Goal: Task Accomplishment & Management: Manage account settings

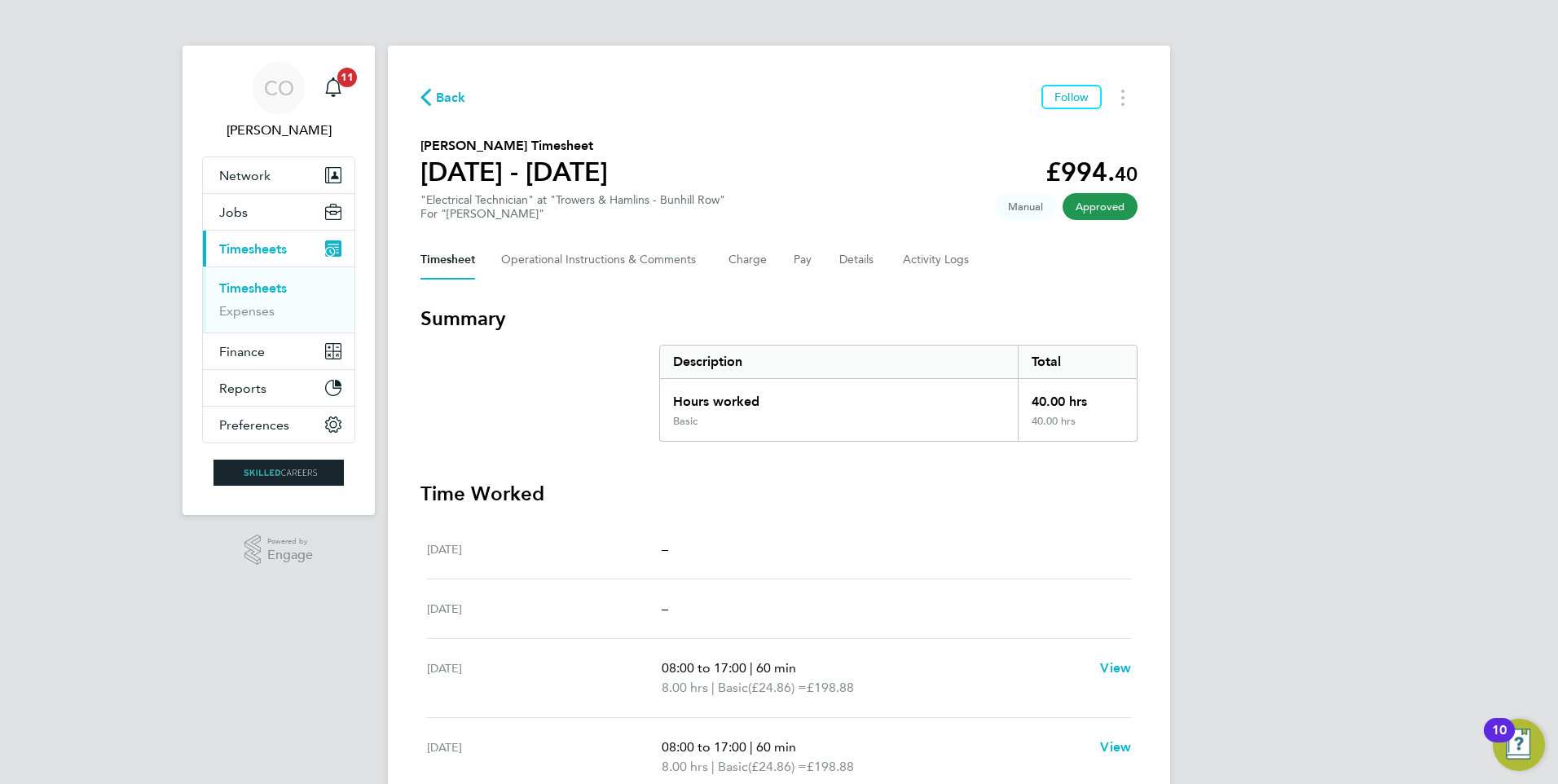
click at [449, 104] on span "Back" at bounding box center [451, 98] width 30 height 20
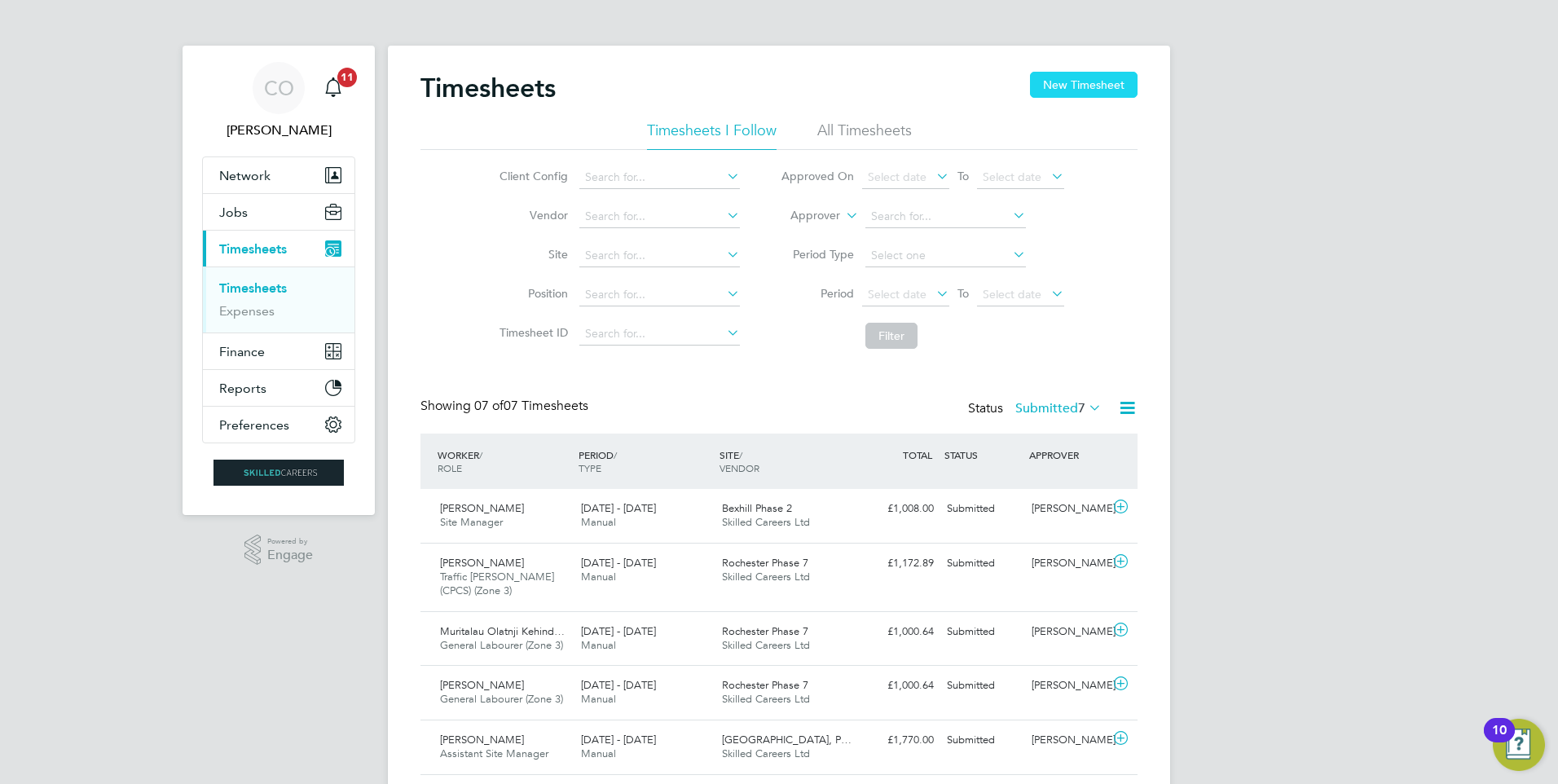
click at [1068, 82] on button "New Timesheet" at bounding box center [1084, 84] width 108 height 26
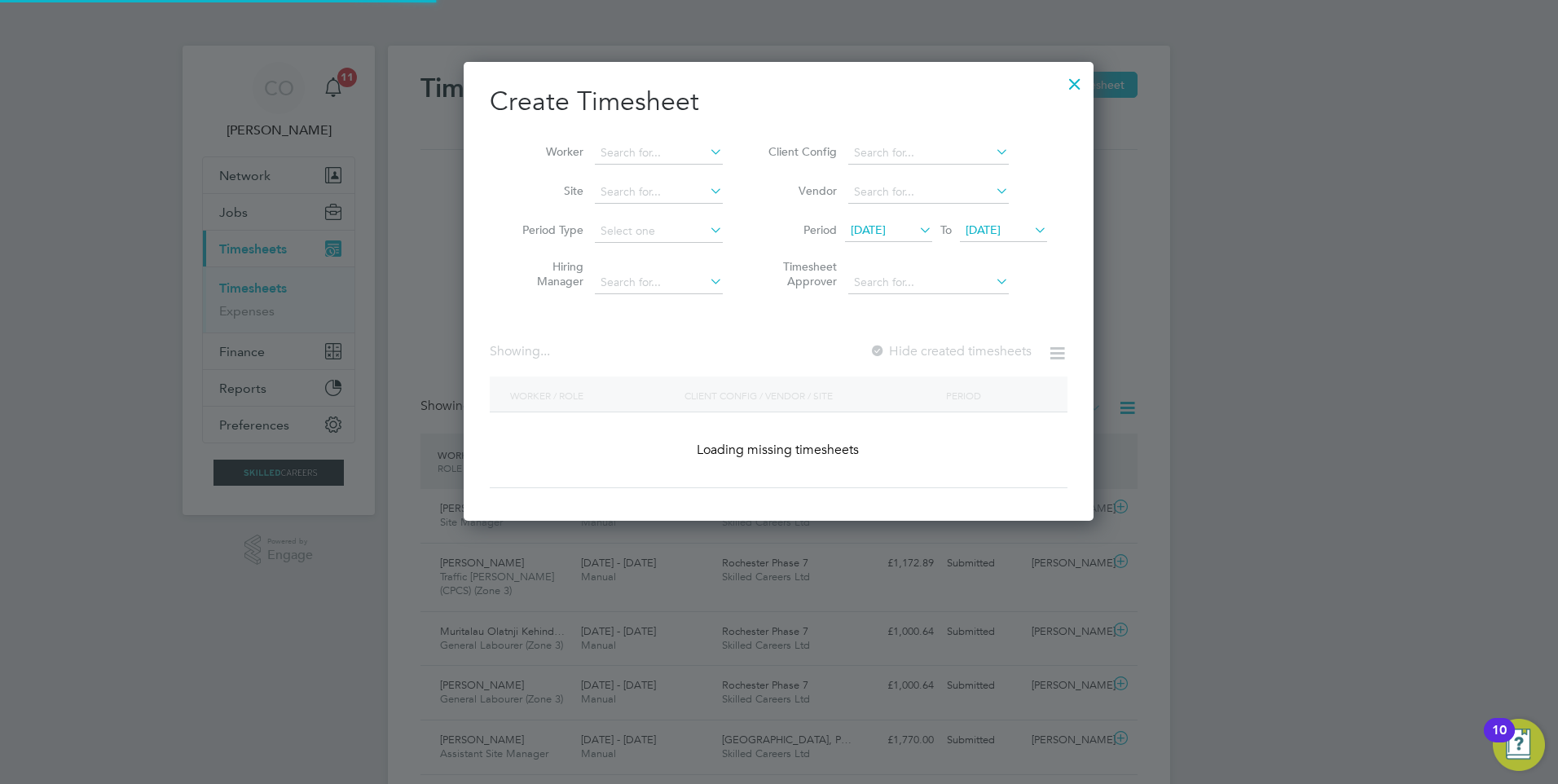
scroll to position [8, 8]
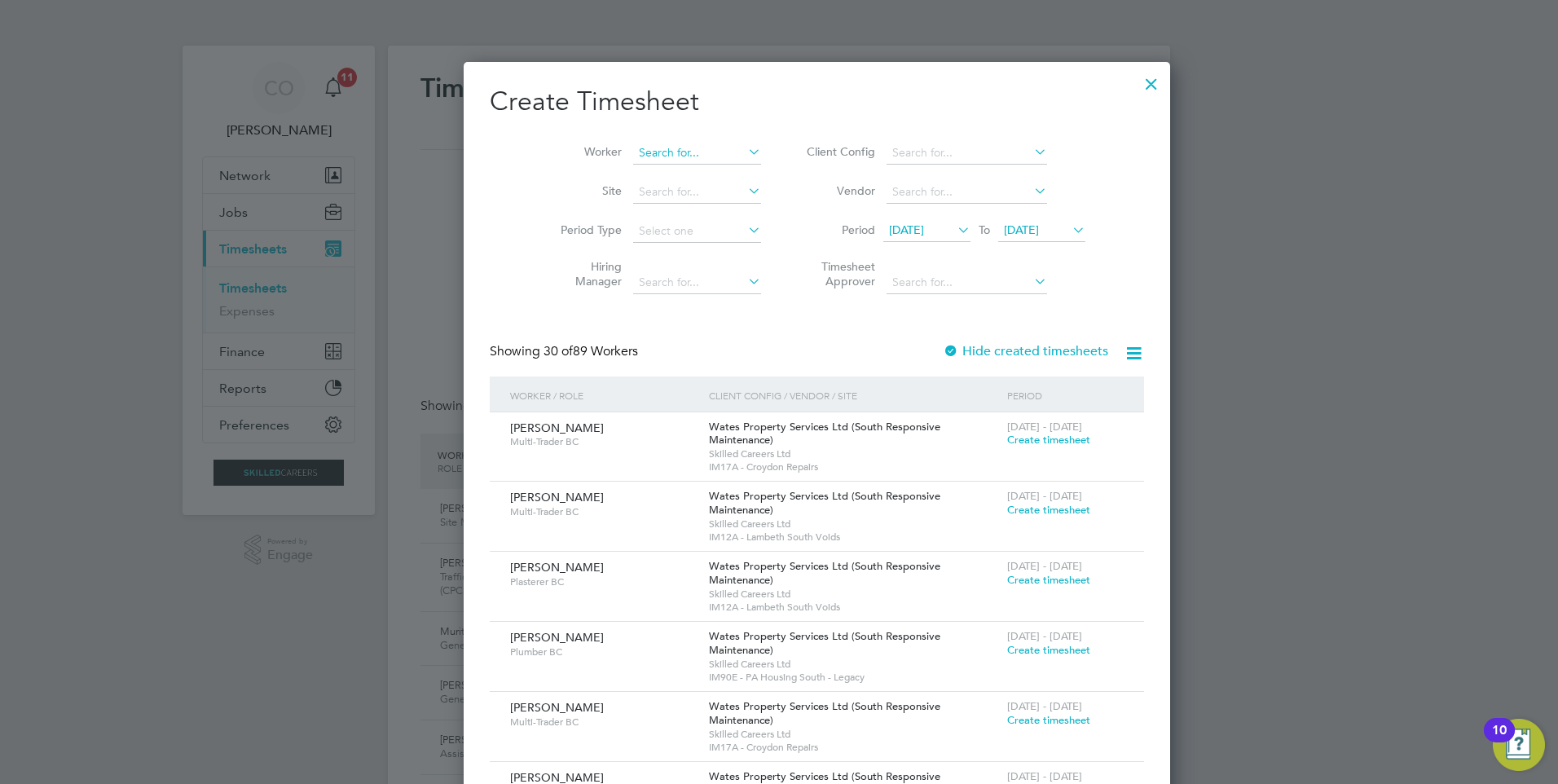
click at [679, 148] on input at bounding box center [697, 153] width 128 height 23
click at [1137, 71] on div at bounding box center [1151, 80] width 29 height 29
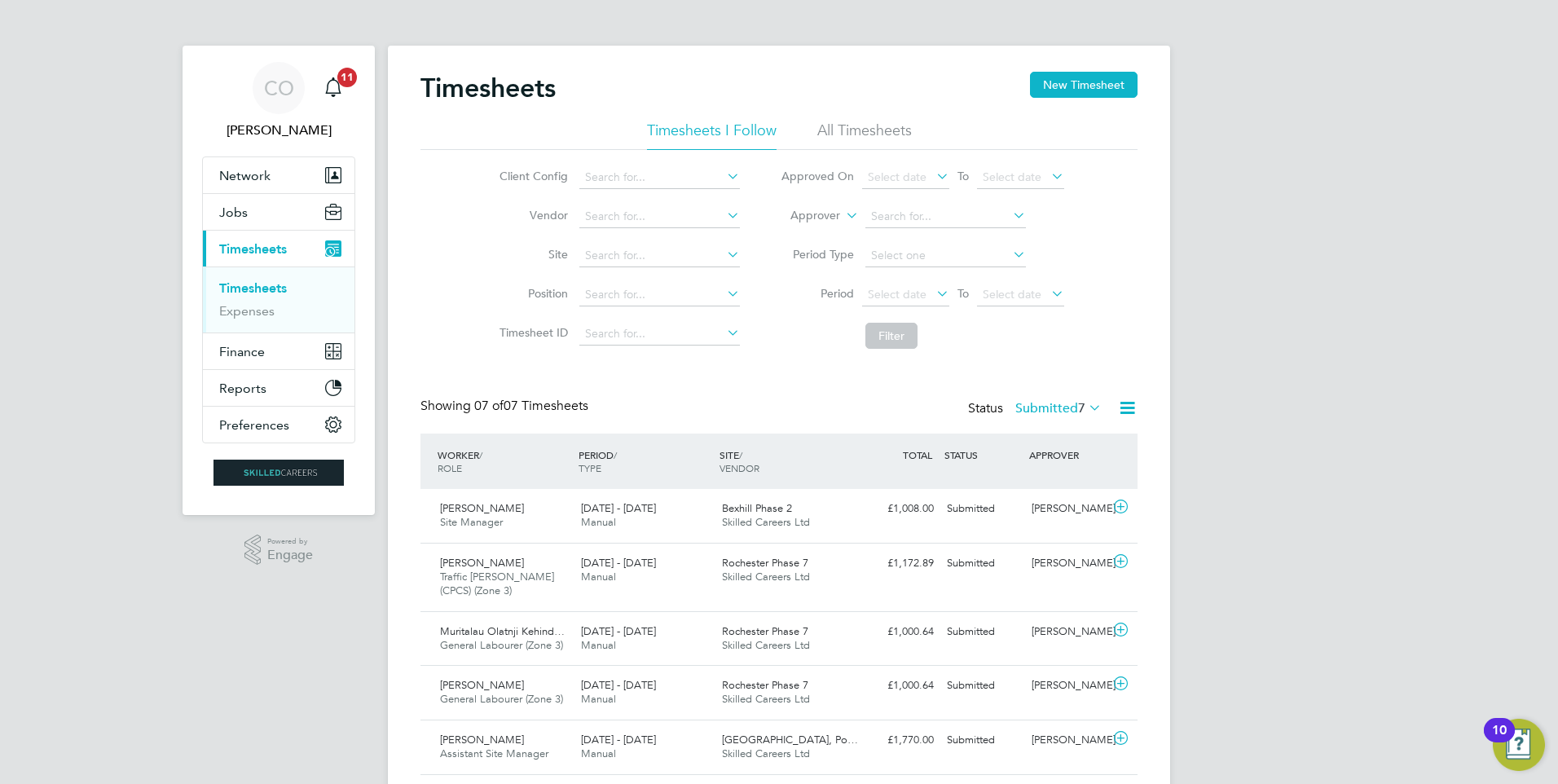
click at [1085, 413] on icon at bounding box center [1085, 408] width 0 height 23
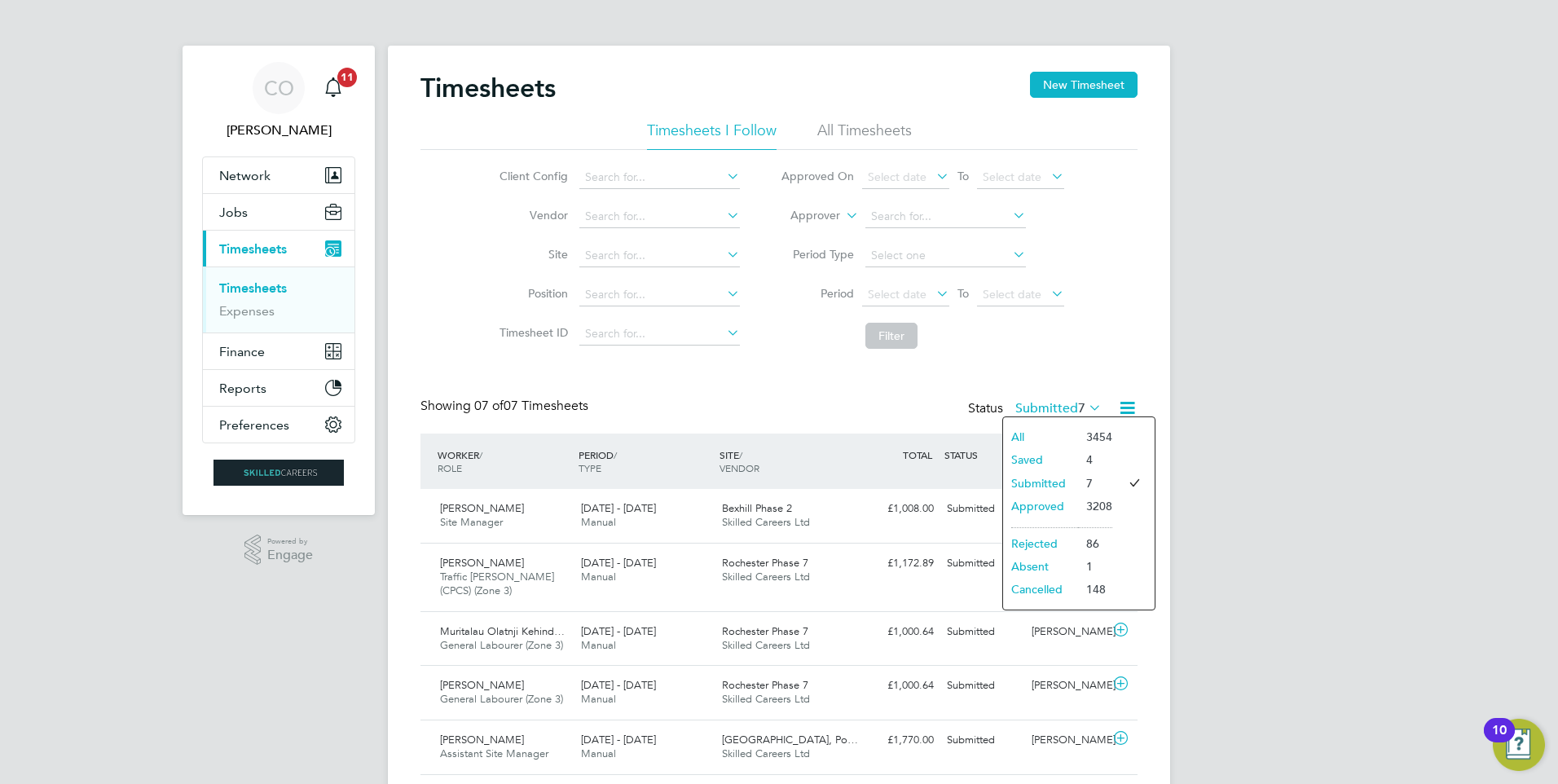
click at [1070, 498] on li "Approved" at bounding box center [1041, 506] width 75 height 23
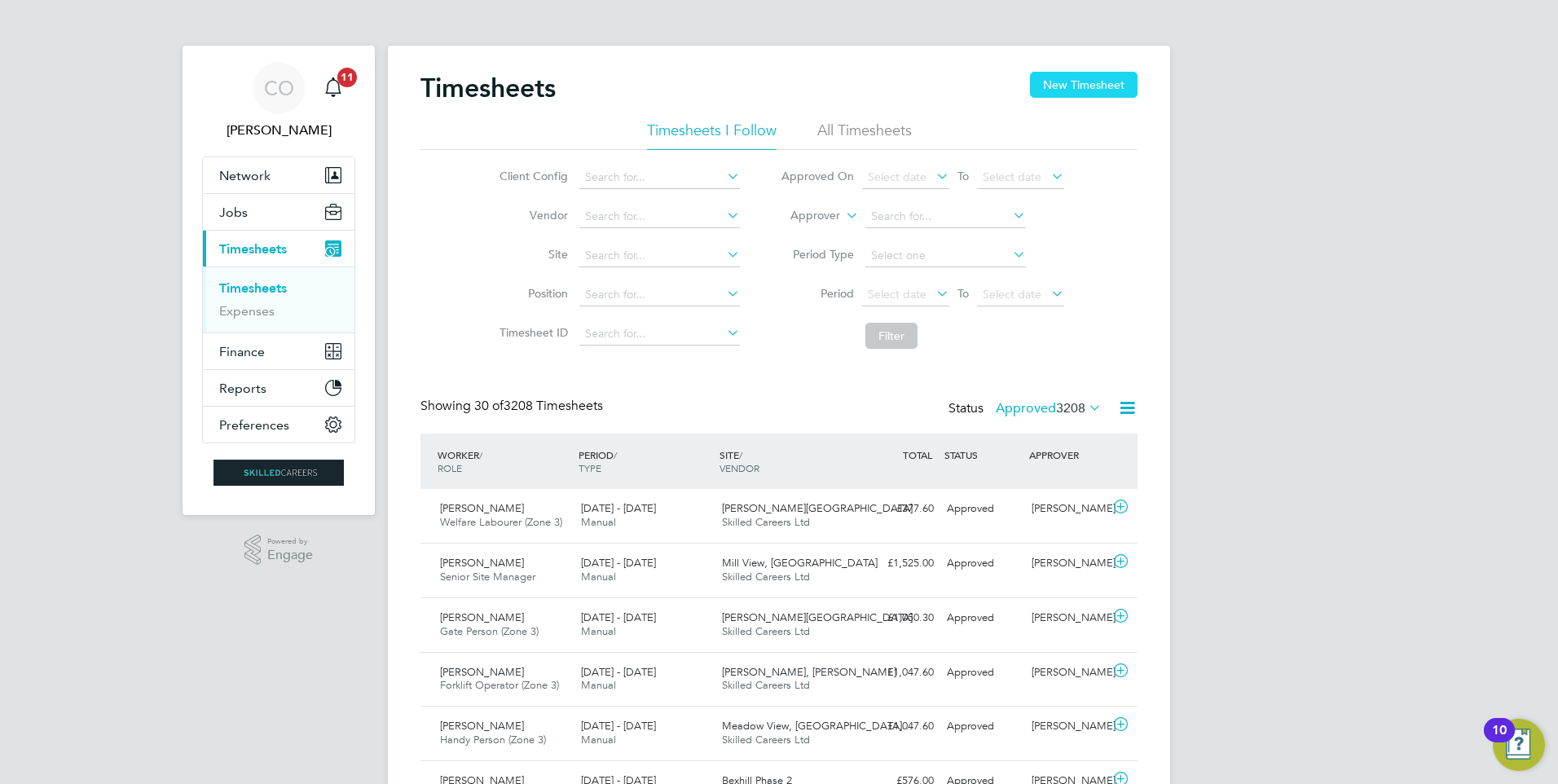
click at [1069, 92] on button "New Timesheet" at bounding box center [1084, 84] width 108 height 26
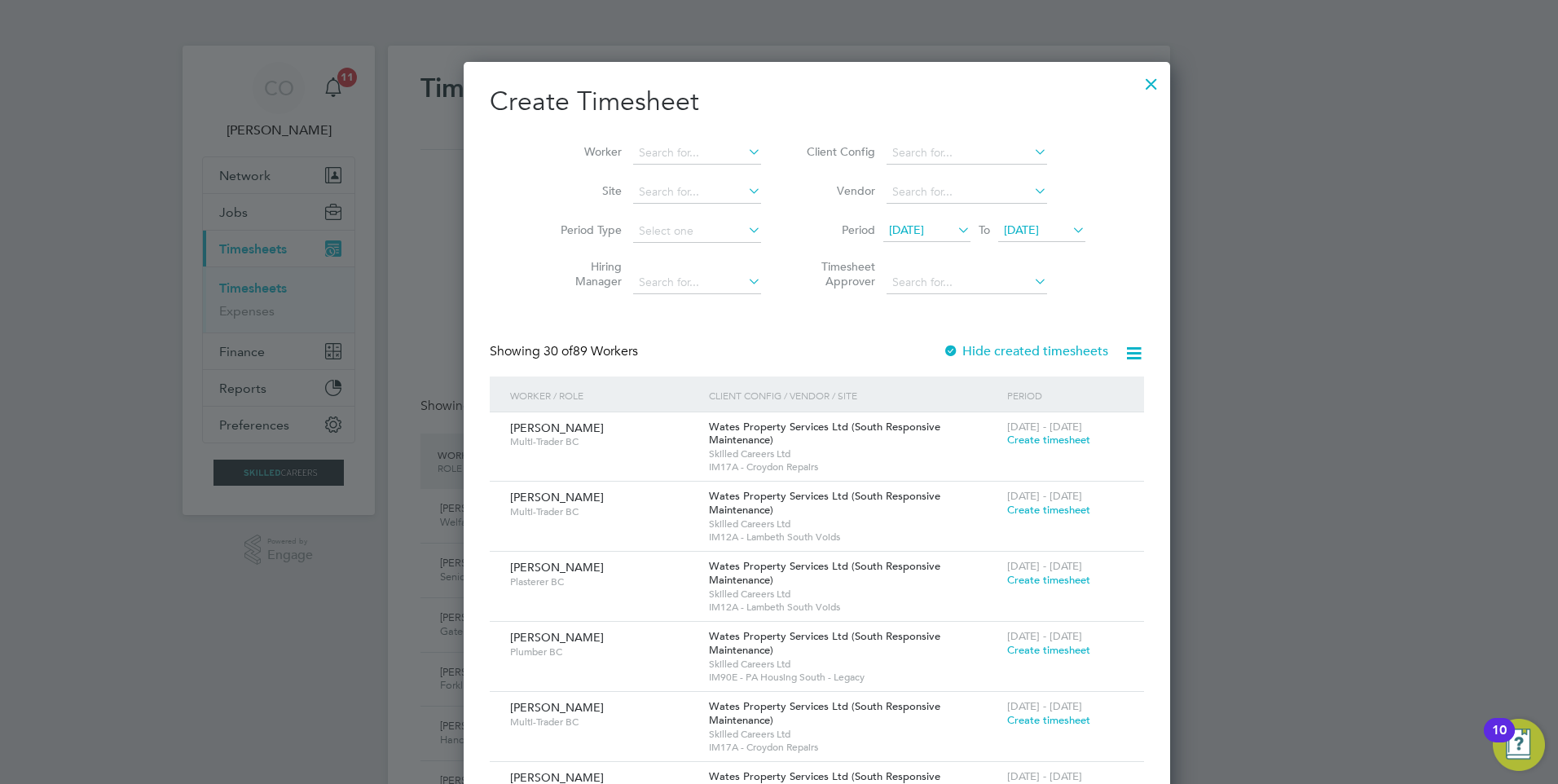
click at [1137, 86] on div at bounding box center [1151, 80] width 29 height 29
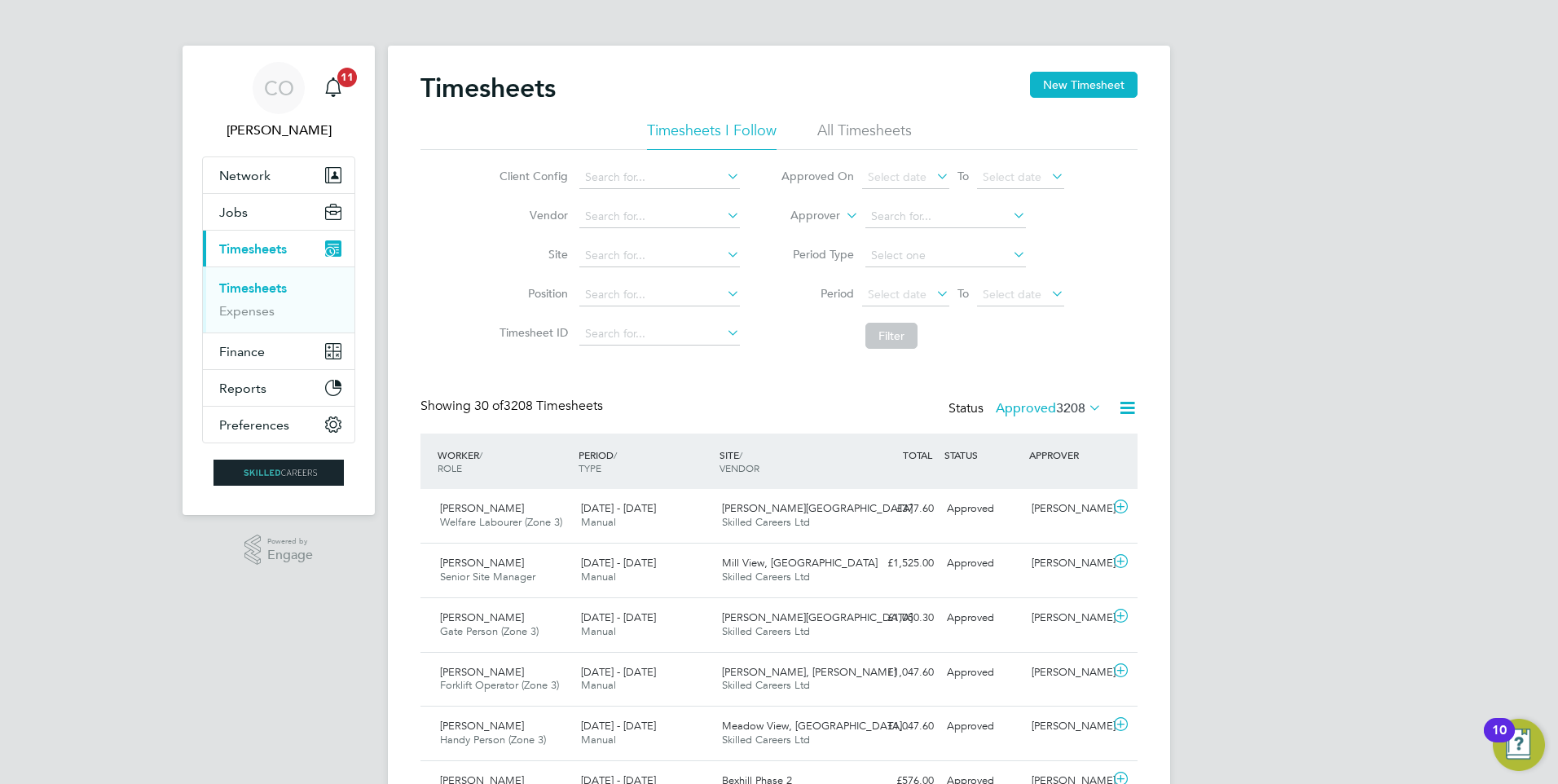
click at [876, 134] on li "All Timesheets" at bounding box center [865, 134] width 95 height 29
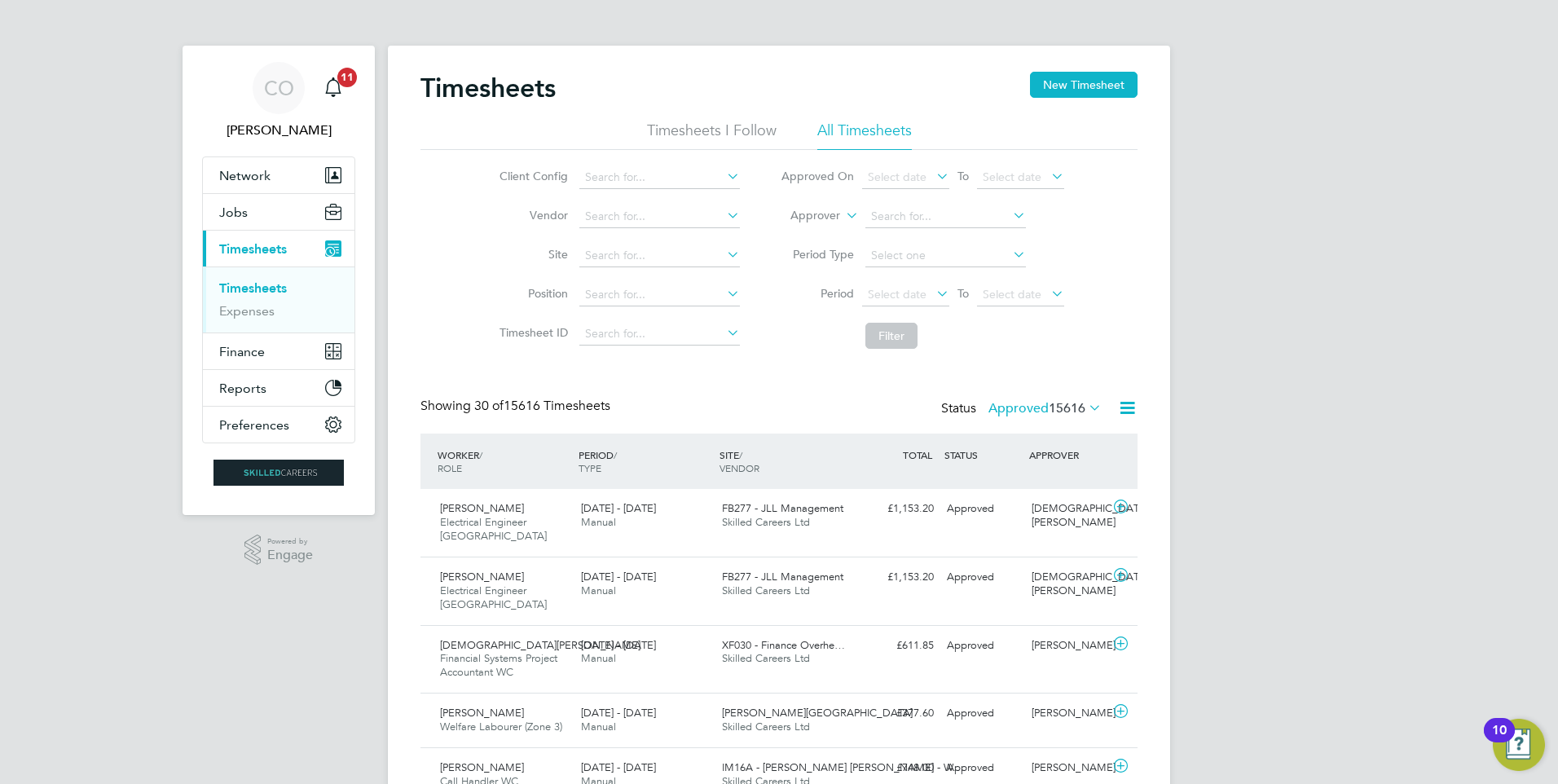
click at [1063, 405] on span "15616" at bounding box center [1067, 409] width 36 height 17
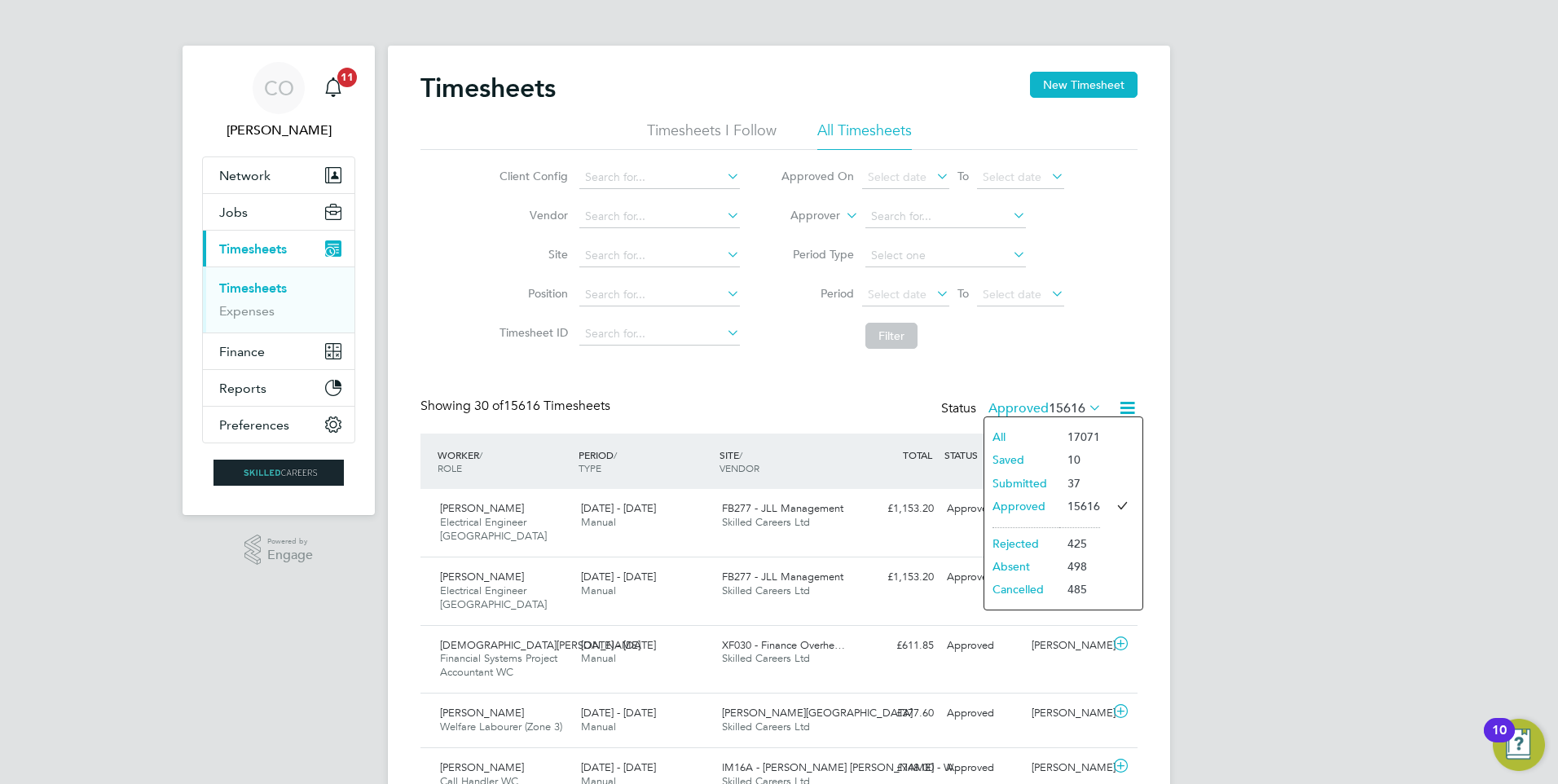
click at [879, 283] on li "Period Select date To Select date" at bounding box center [922, 294] width 324 height 39
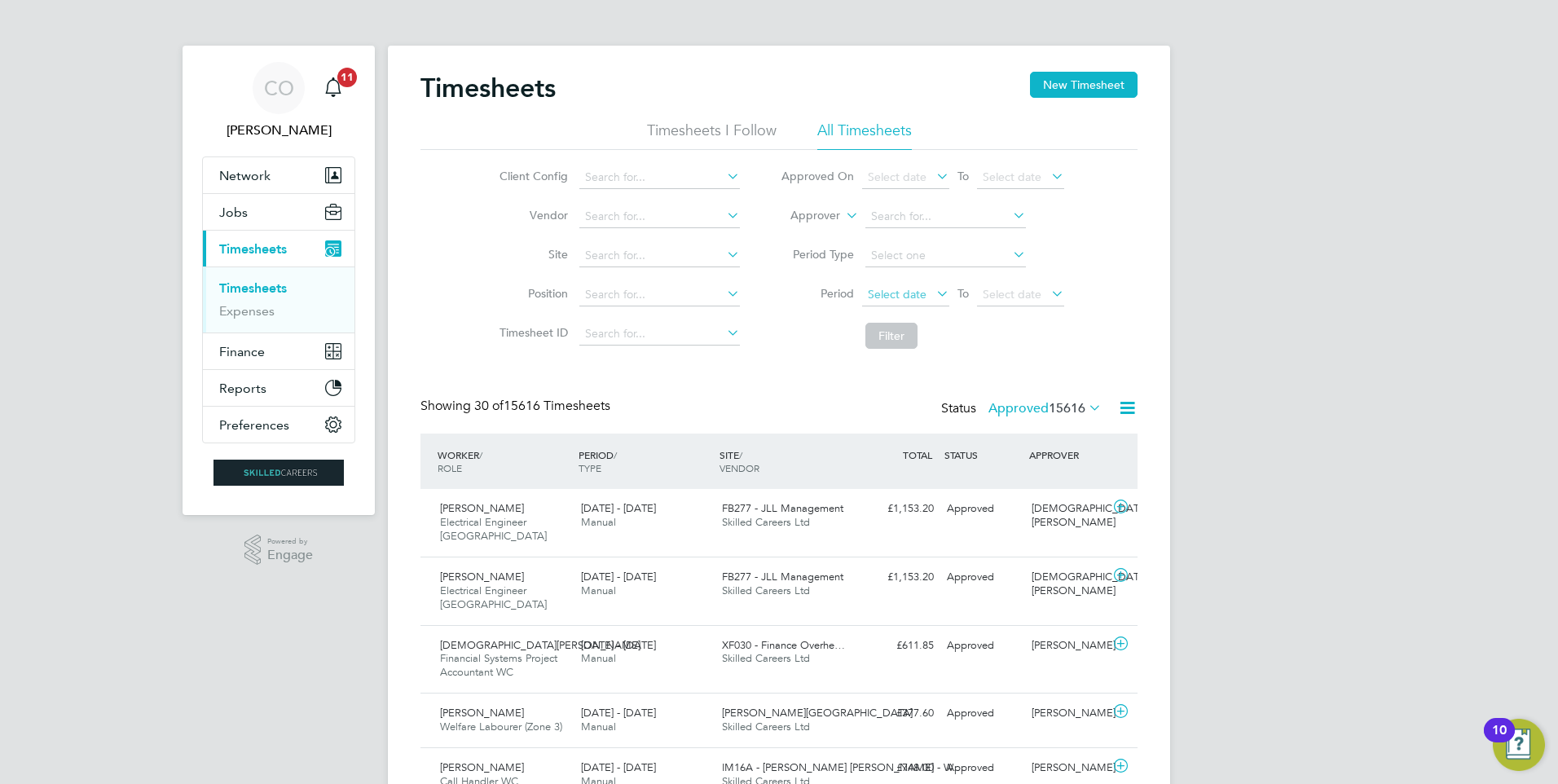
click at [899, 288] on span "Select date" at bounding box center [897, 294] width 59 height 15
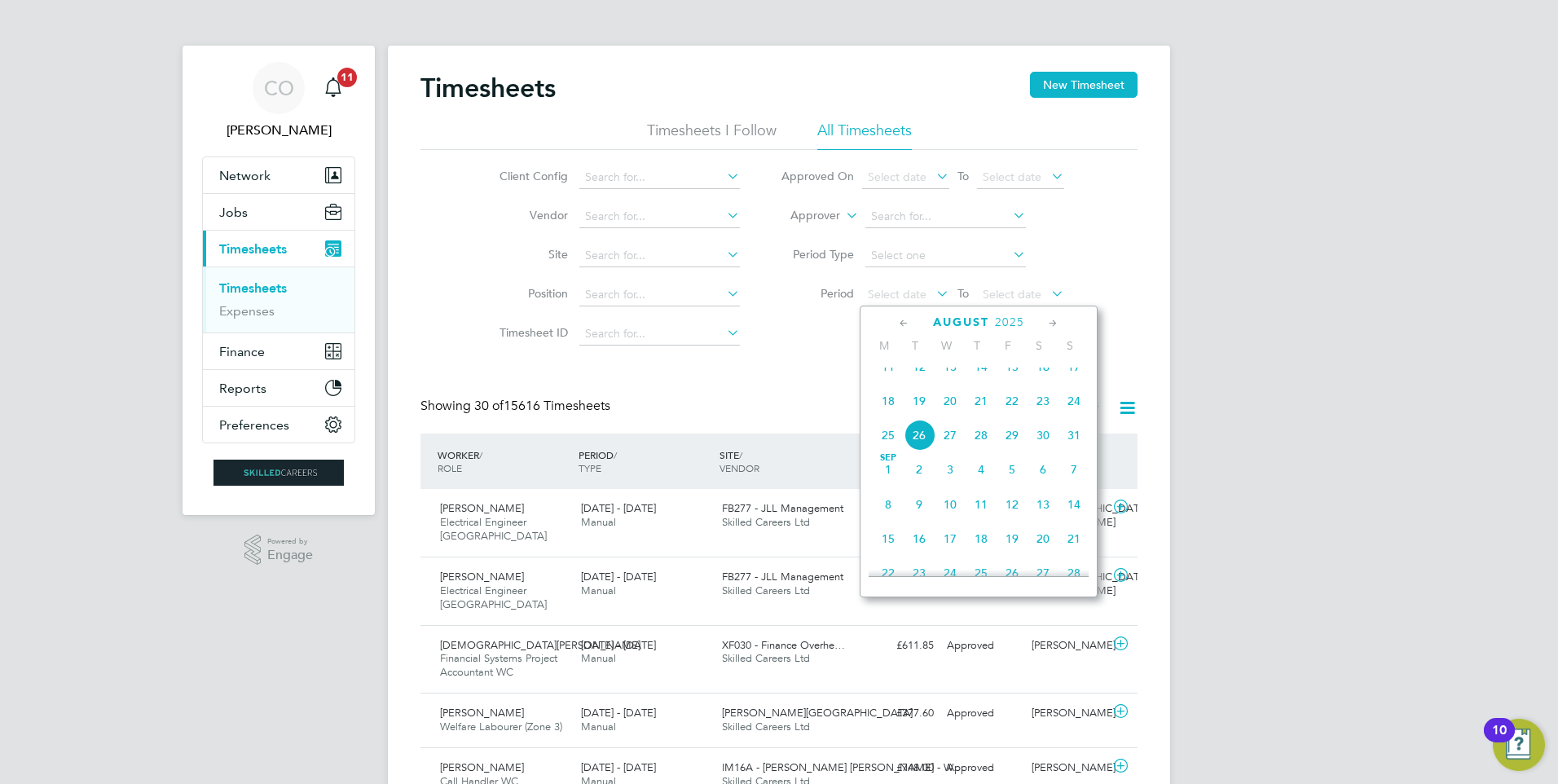
click at [892, 416] on span "18" at bounding box center [888, 400] width 31 height 31
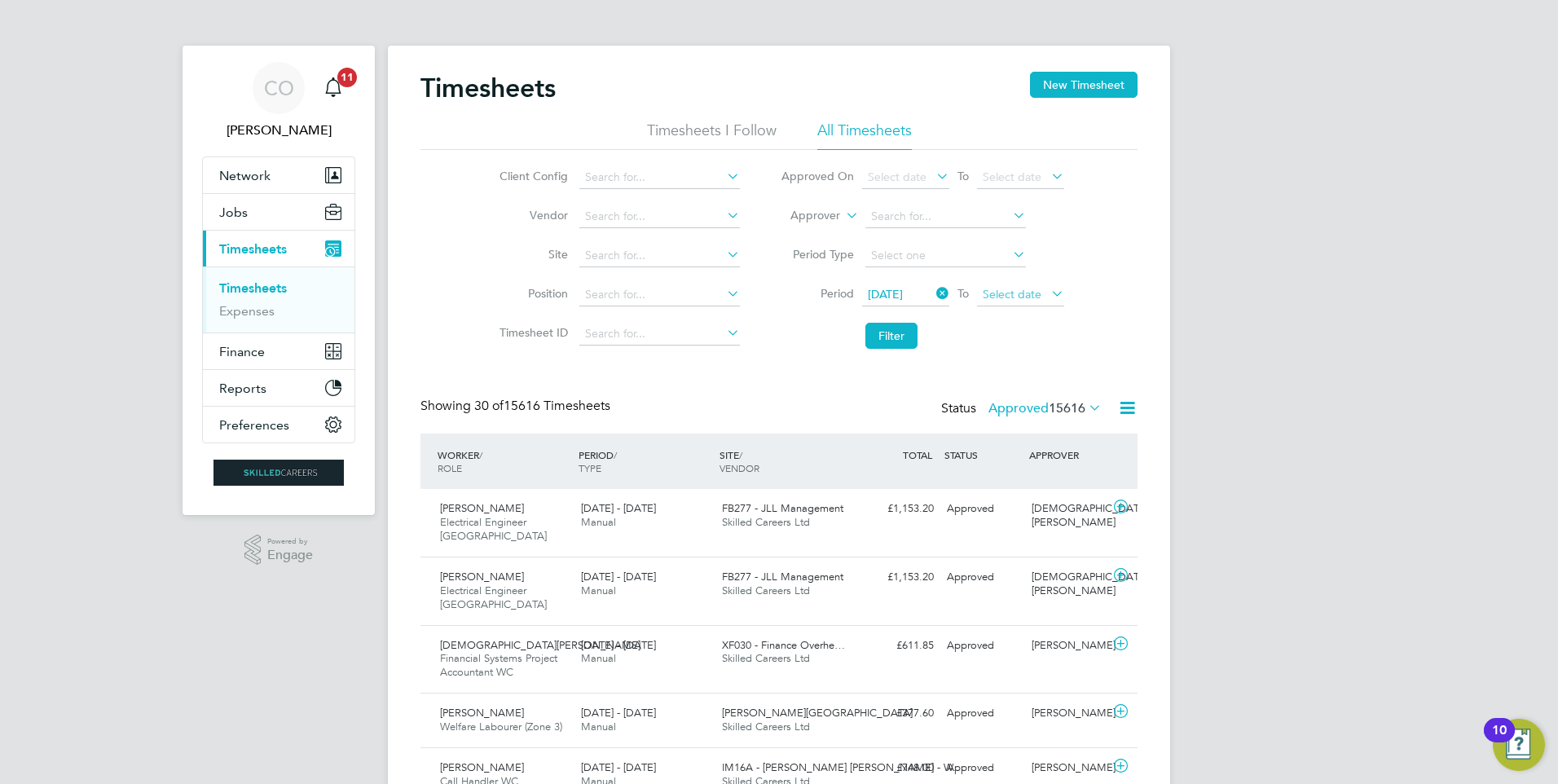
click at [1036, 289] on span "Select date" at bounding box center [1012, 294] width 59 height 15
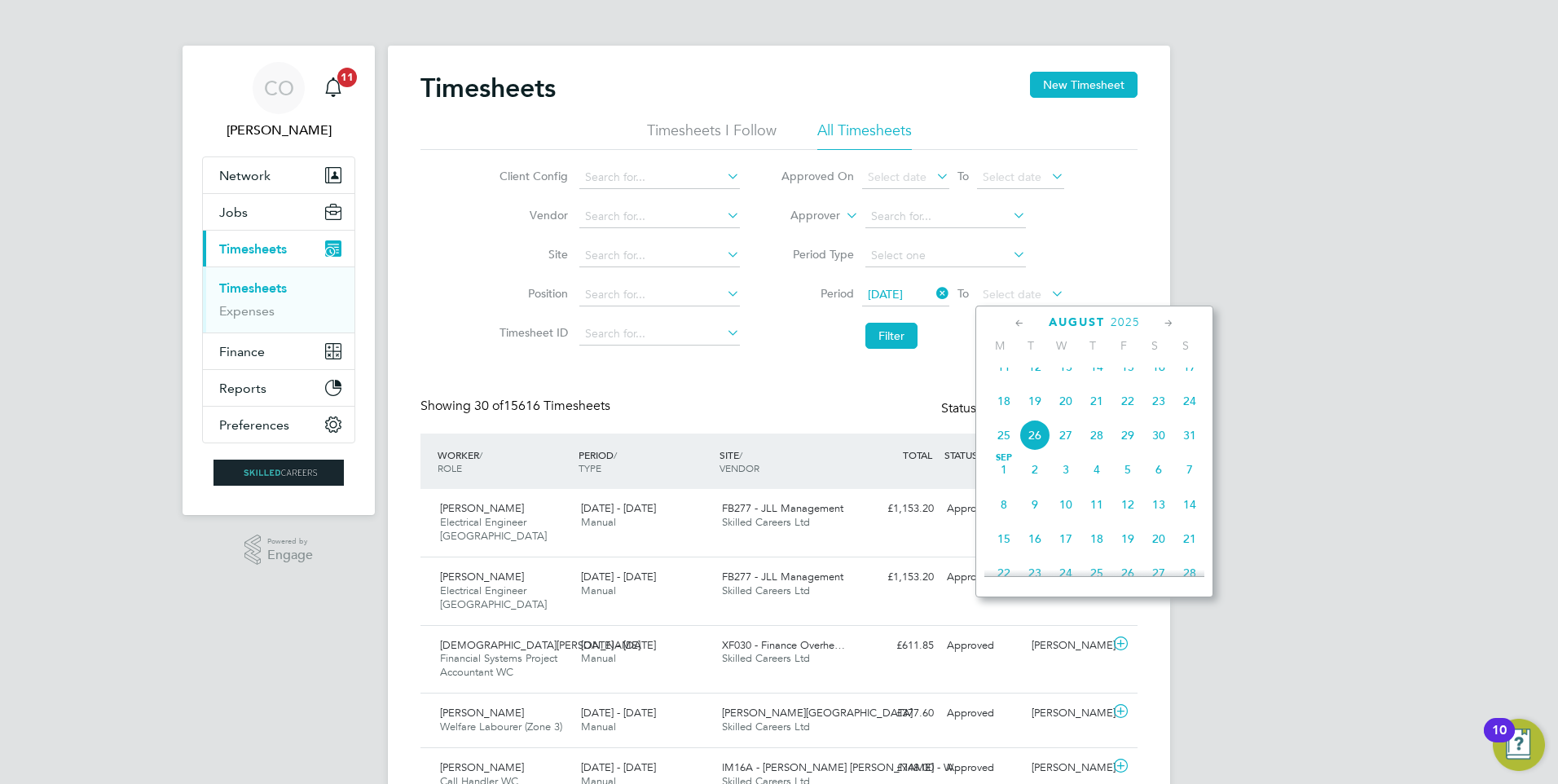
click at [1183, 411] on span "24" at bounding box center [1189, 400] width 31 height 31
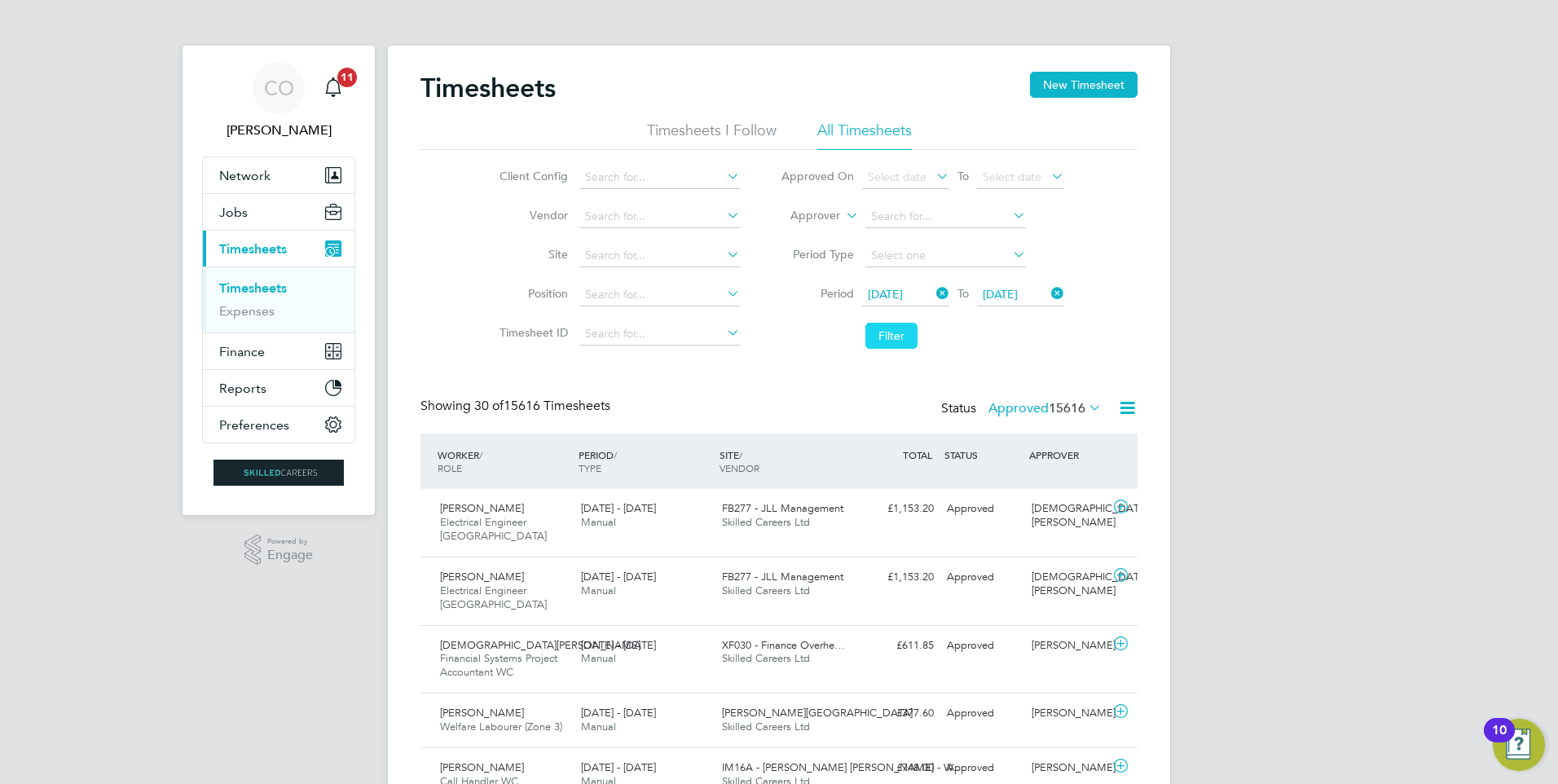
click at [886, 332] on button "Filter" at bounding box center [891, 335] width 52 height 26
click at [1124, 404] on icon at bounding box center [1128, 408] width 21 height 21
